Goal: Information Seeking & Learning: Learn about a topic

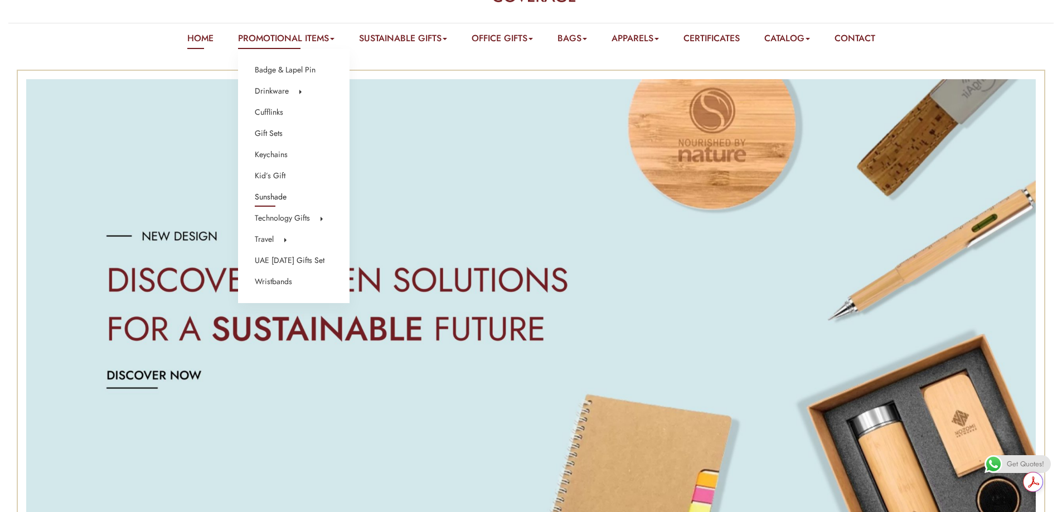
click at [278, 197] on link "Sunshade" at bounding box center [271, 197] width 32 height 14
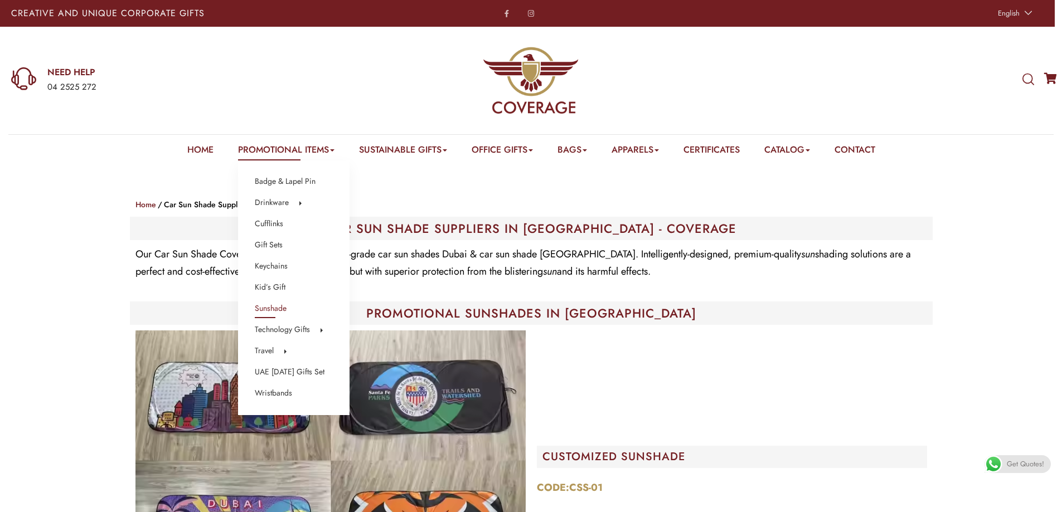
click at [269, 155] on link "Promotional Items" at bounding box center [286, 151] width 96 height 17
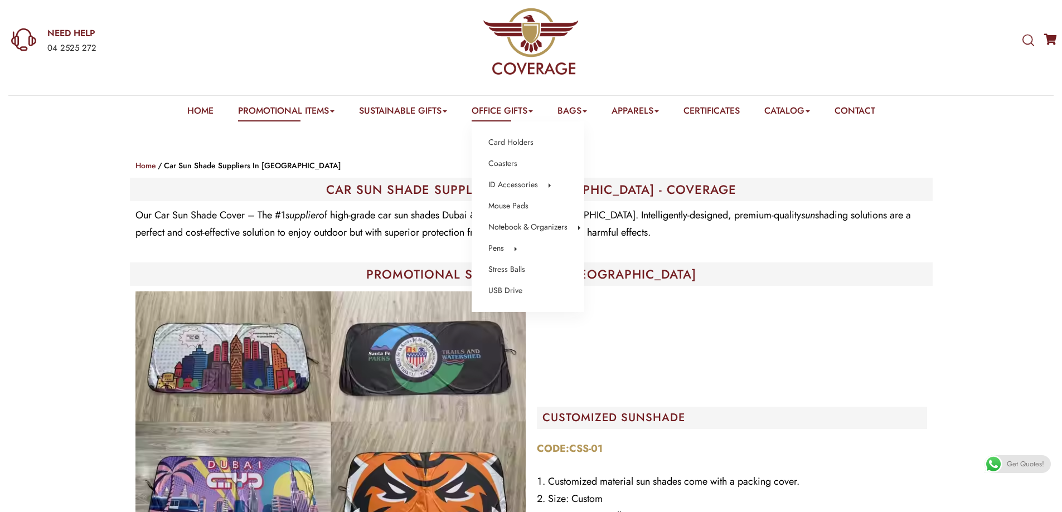
scroll to position [56, 0]
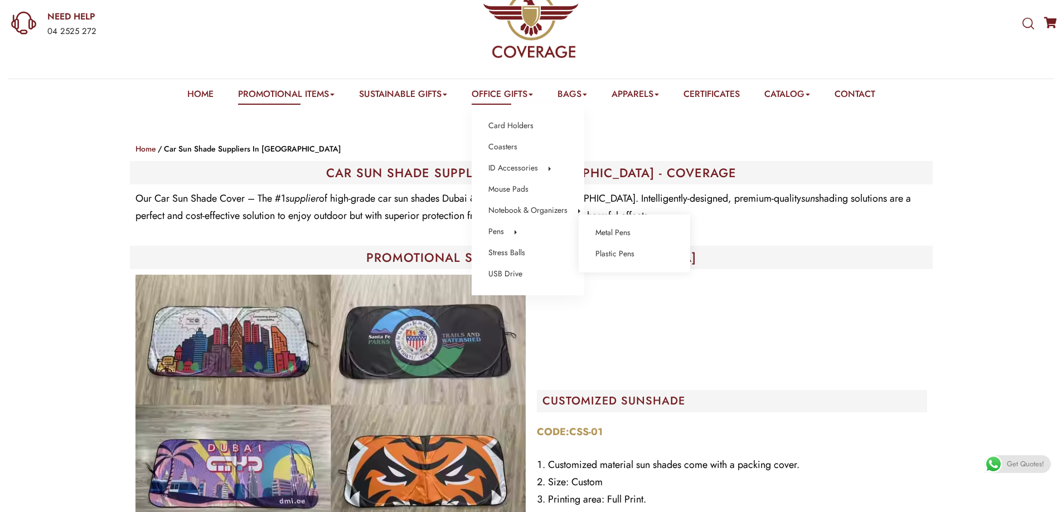
click at [507, 232] on li "Pens Metal Pens Plastic Pens" at bounding box center [527, 232] width 79 height 14
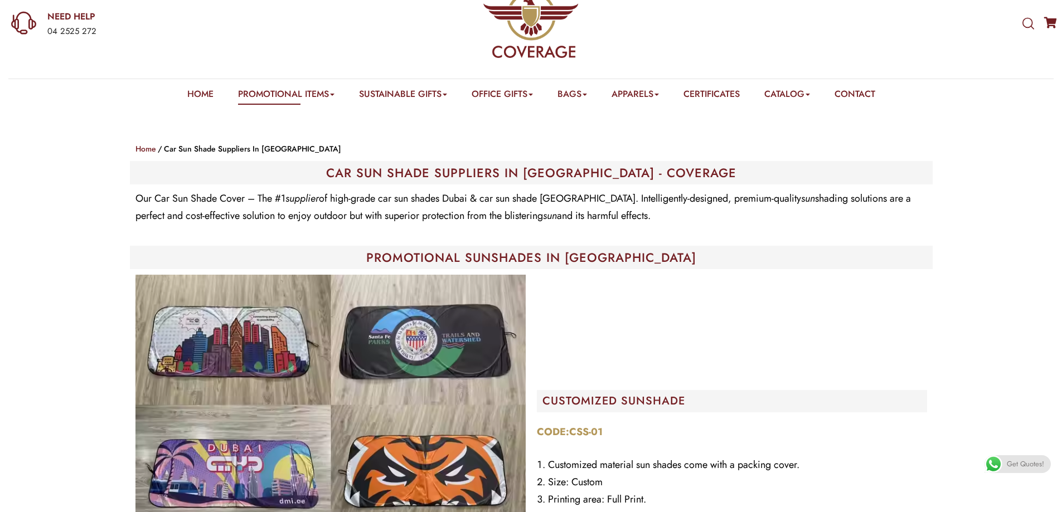
scroll to position [0, 0]
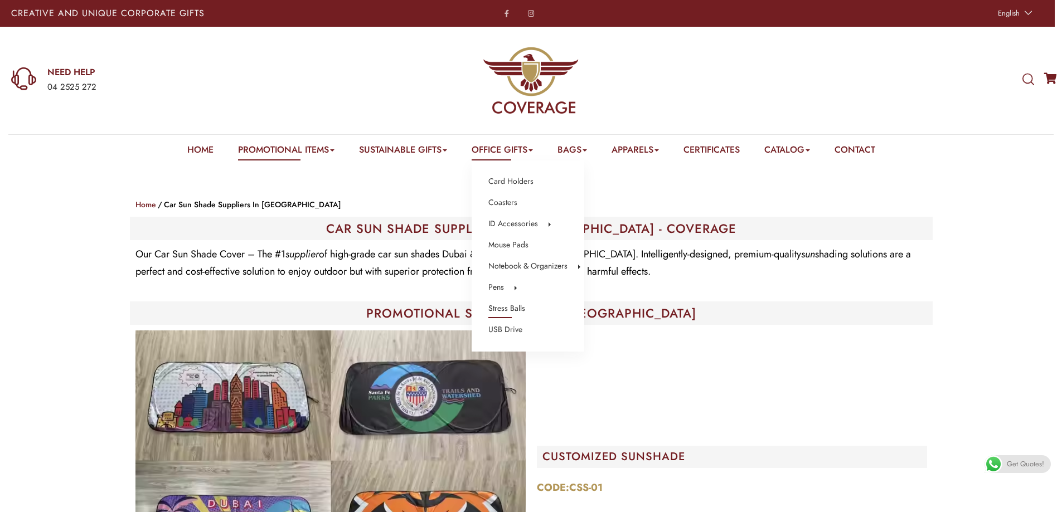
click at [516, 309] on link "Stress Balls" at bounding box center [506, 309] width 37 height 14
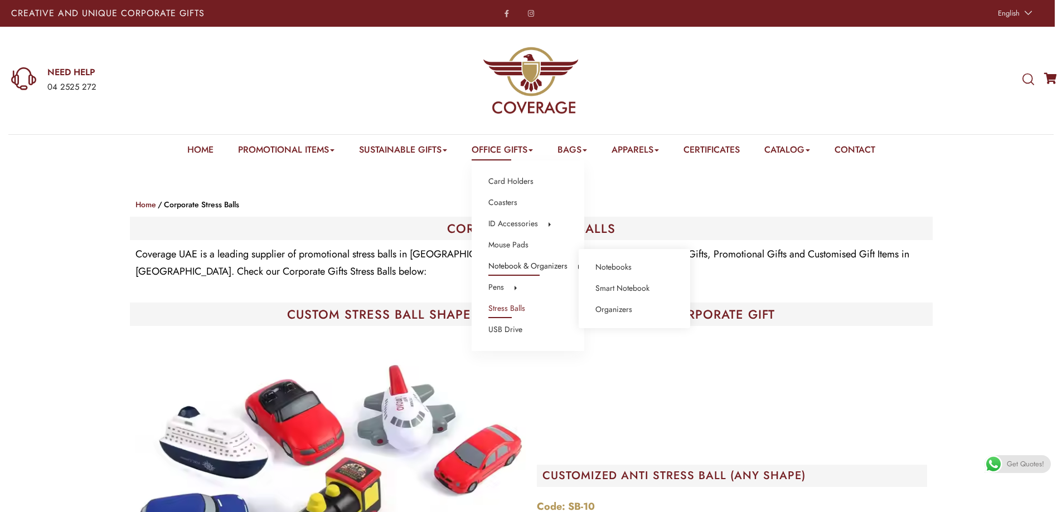
click at [514, 265] on link "Notebook & Organizers" at bounding box center [527, 266] width 79 height 14
click at [605, 265] on link "Notebooks" at bounding box center [613, 267] width 36 height 14
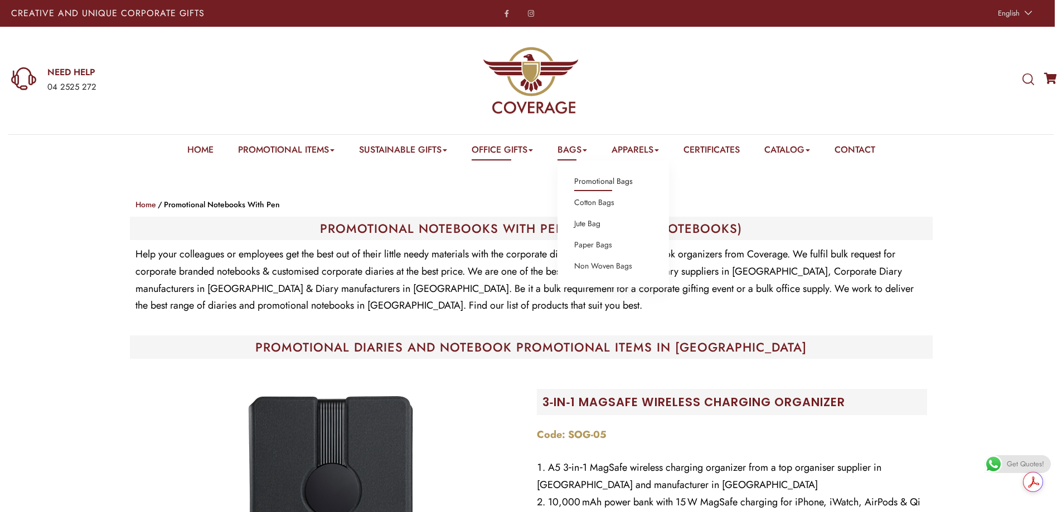
click at [603, 183] on link "Promotional Bags" at bounding box center [603, 181] width 59 height 14
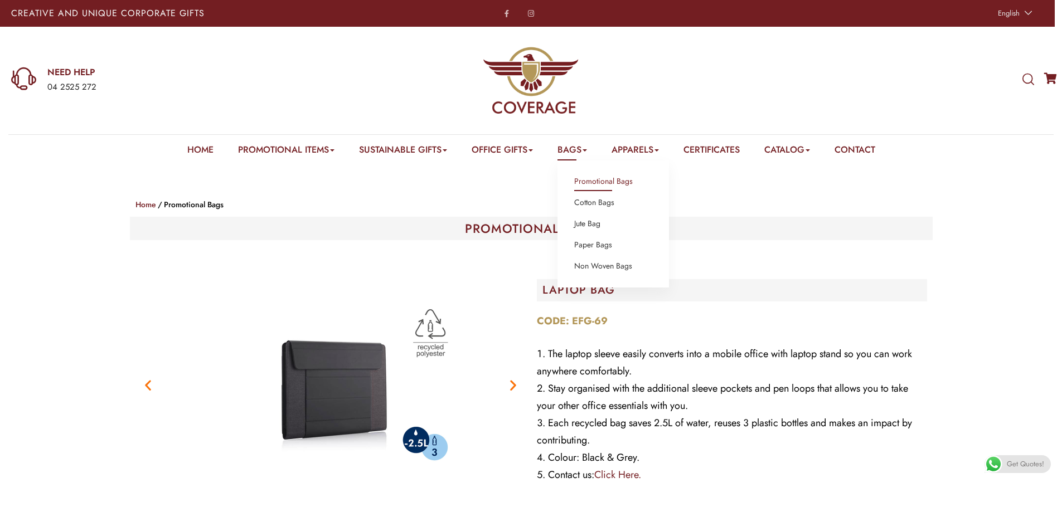
click at [587, 149] on b at bounding box center [585, 150] width 4 height 2
click at [590, 200] on link "Cotton Bags" at bounding box center [594, 203] width 40 height 14
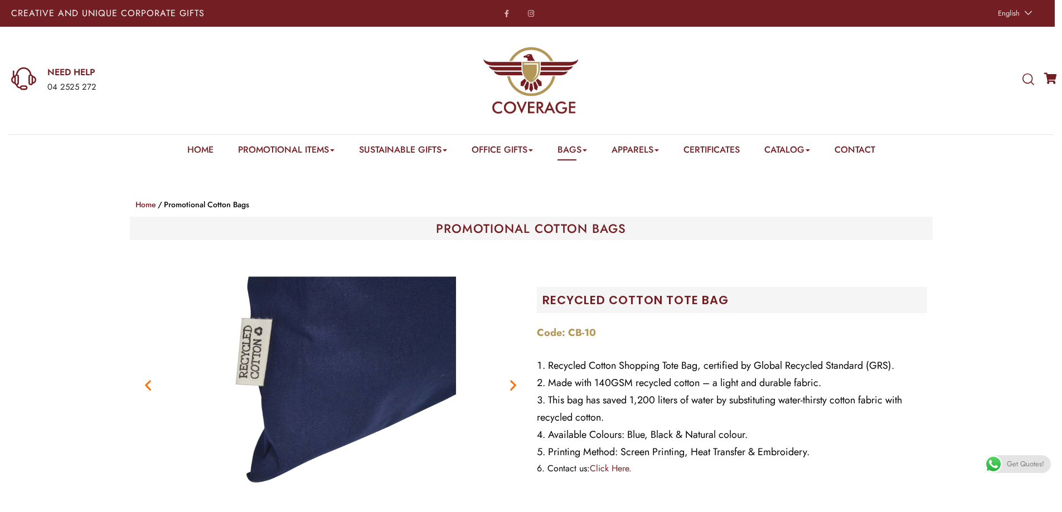
click at [146, 391] on icon "Previous slide" at bounding box center [148, 385] width 14 height 14
click at [148, 387] on icon "Previous slide" at bounding box center [148, 385] width 14 height 14
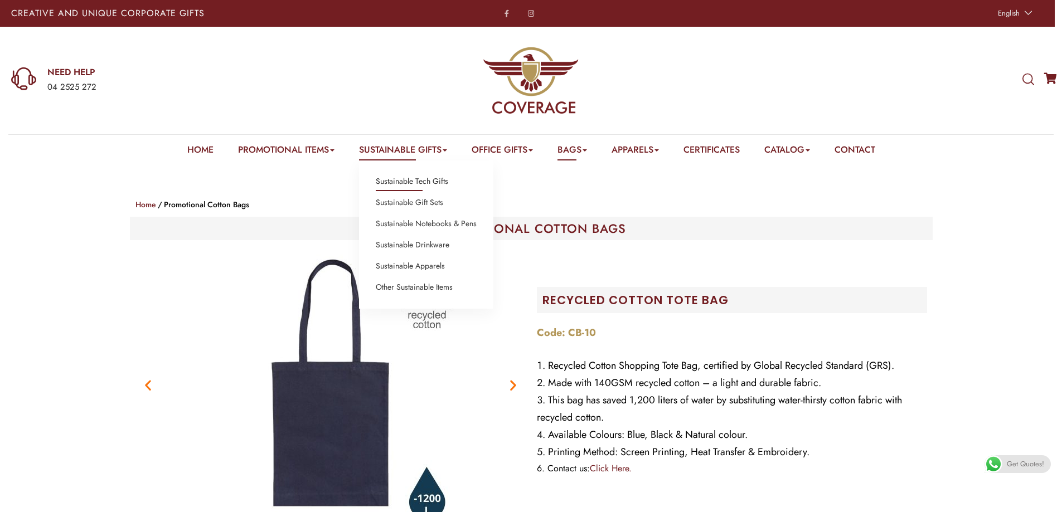
click at [403, 184] on link "Sustainable Tech Gifts" at bounding box center [412, 181] width 72 height 14
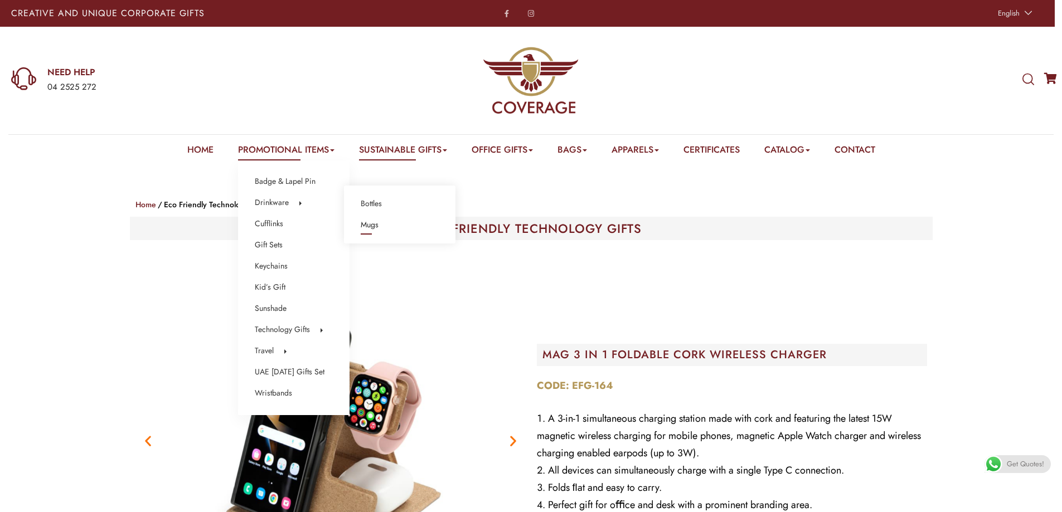
click at [372, 227] on link "Mugs" at bounding box center [370, 225] width 18 height 14
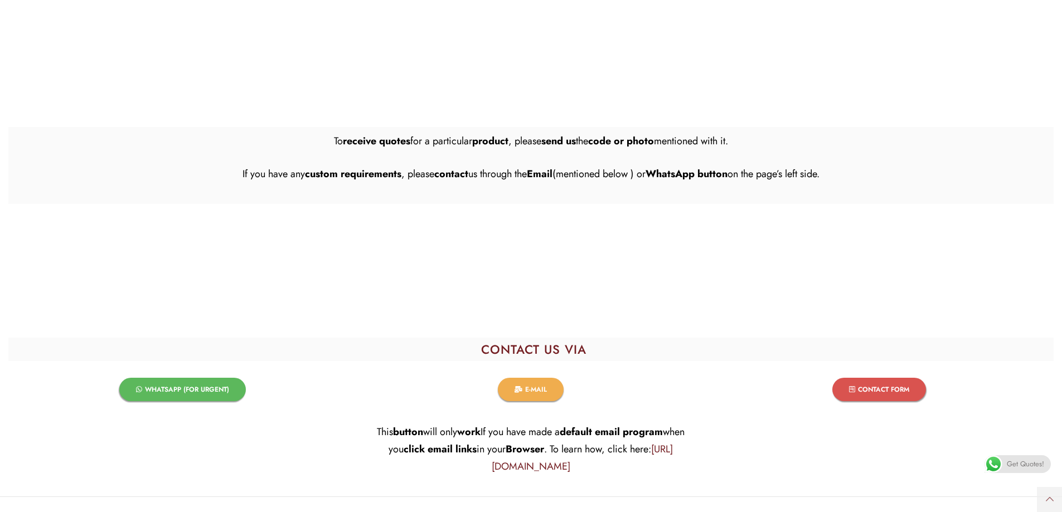
scroll to position [13546, 0]
